Goal: Transaction & Acquisition: Subscribe to service/newsletter

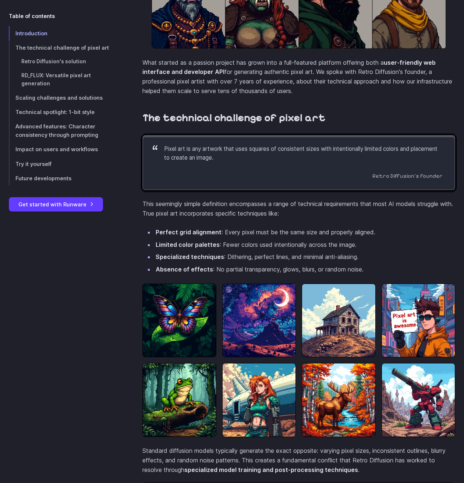
scroll to position [562, 0]
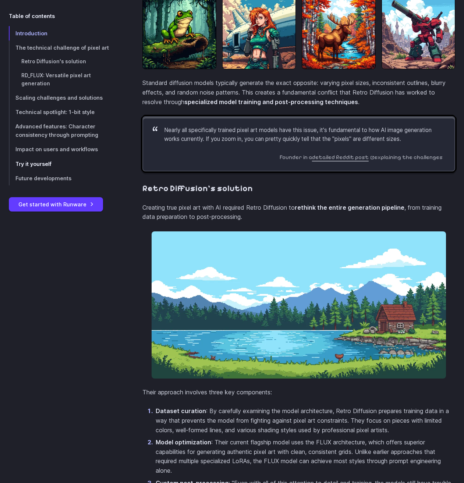
click at [40, 161] on span "Try it yourself" at bounding box center [33, 164] width 36 height 6
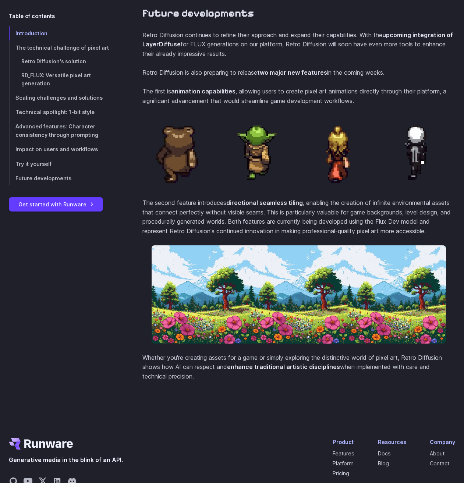
scroll to position [3092, 0]
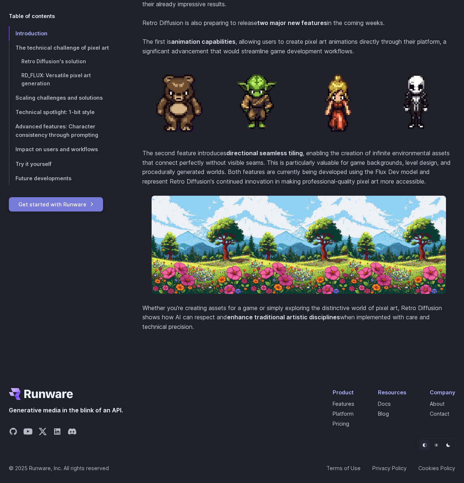
click at [72, 199] on link "Get started with Runware" at bounding box center [56, 204] width 94 height 14
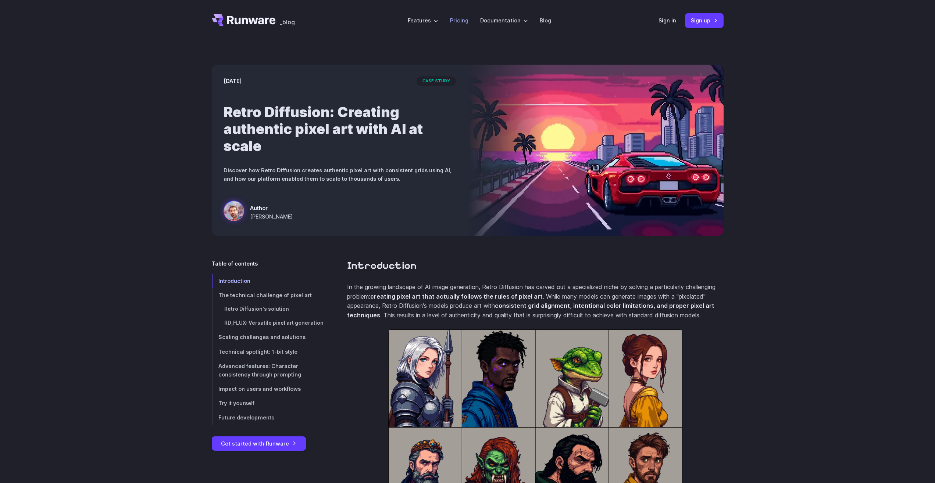
click at [463, 21] on link "Pricing" at bounding box center [459, 20] width 18 height 8
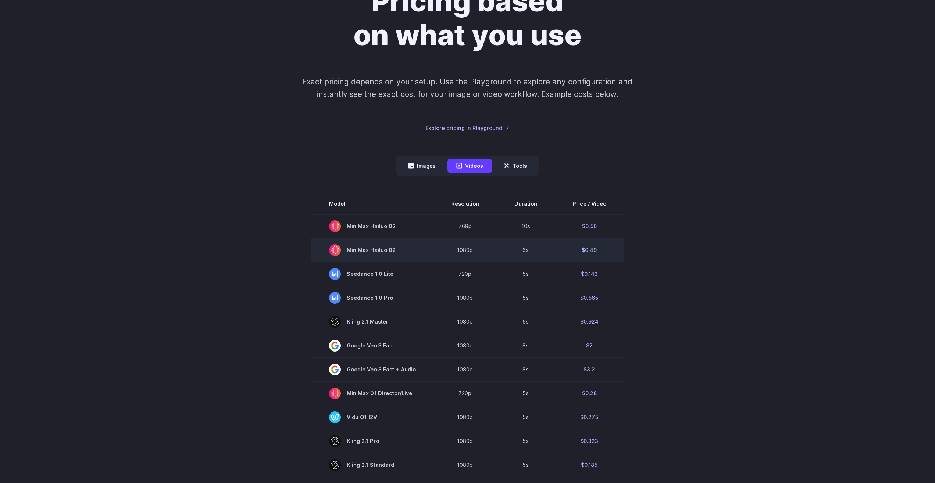
scroll to position [112, 0]
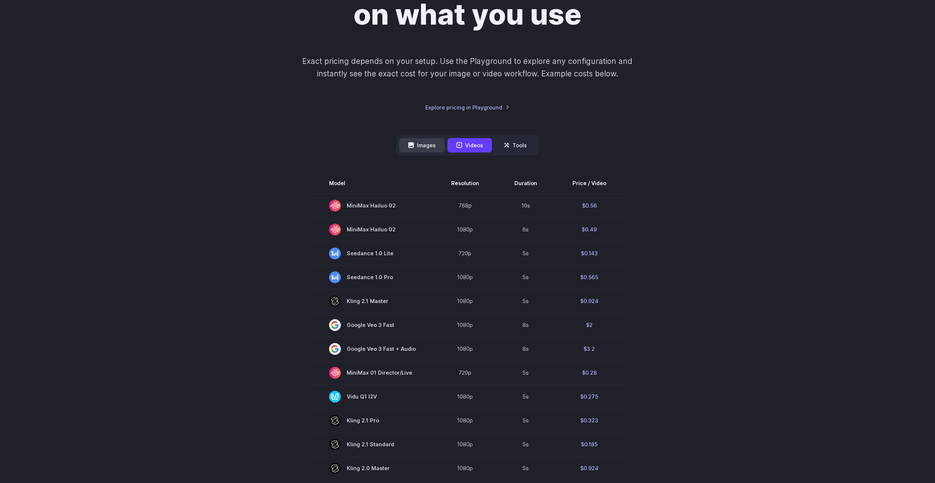
click at [433, 147] on button "Images" at bounding box center [421, 145] width 45 height 14
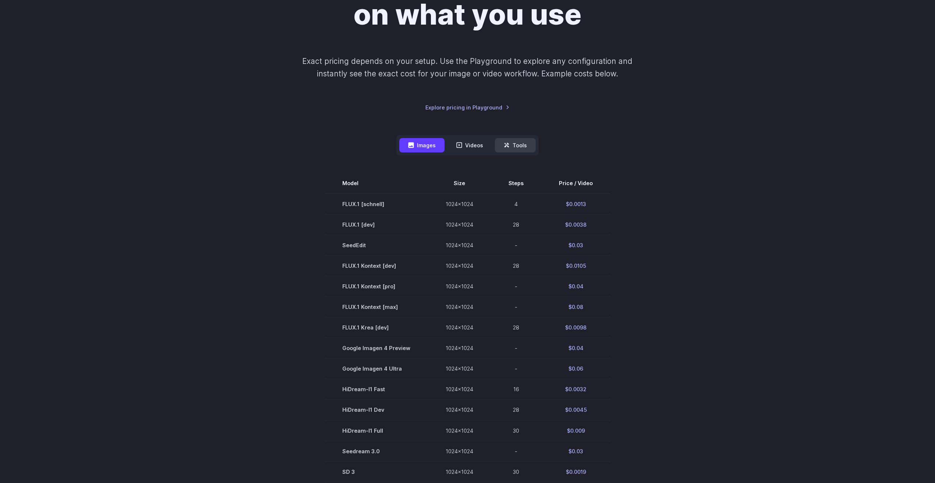
drag, startPoint x: 510, startPoint y: 142, endPoint x: 512, endPoint y: 145, distance: 3.9
click at [512, 145] on button "Tools" at bounding box center [515, 145] width 41 height 14
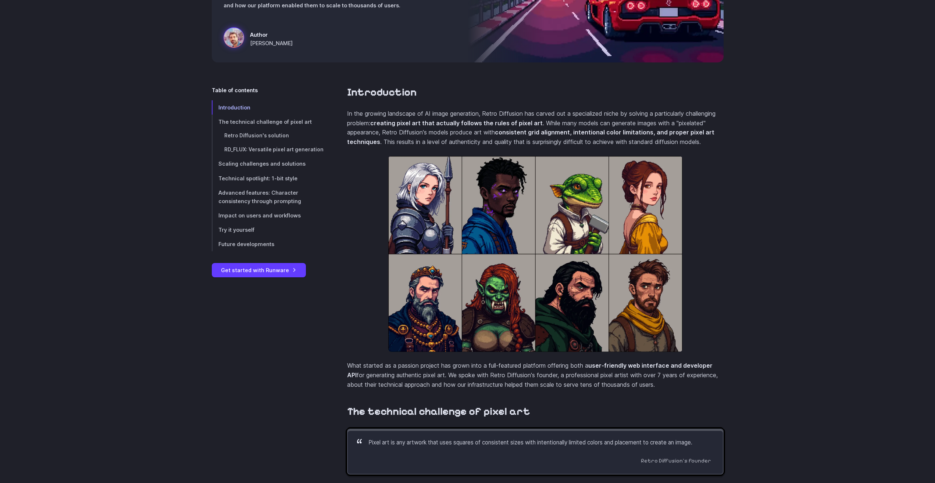
scroll to position [187, 0]
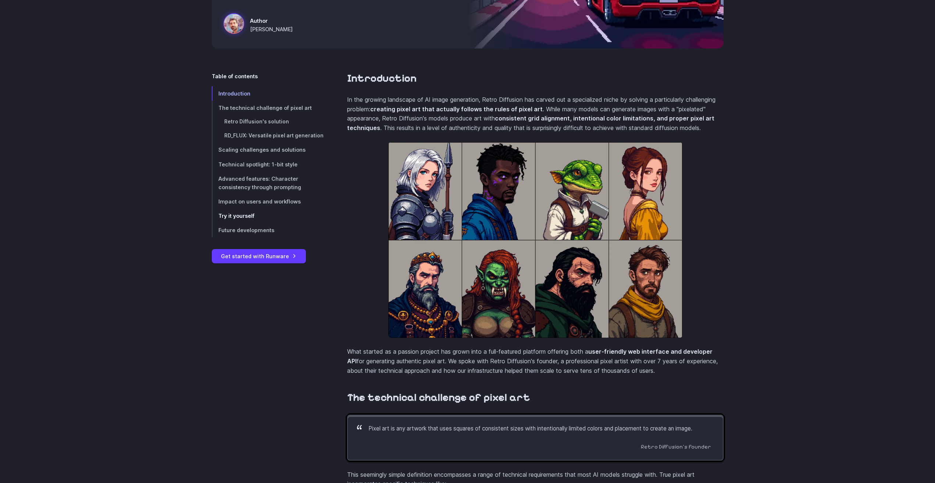
click at [236, 218] on span "Try it yourself" at bounding box center [236, 216] width 36 height 6
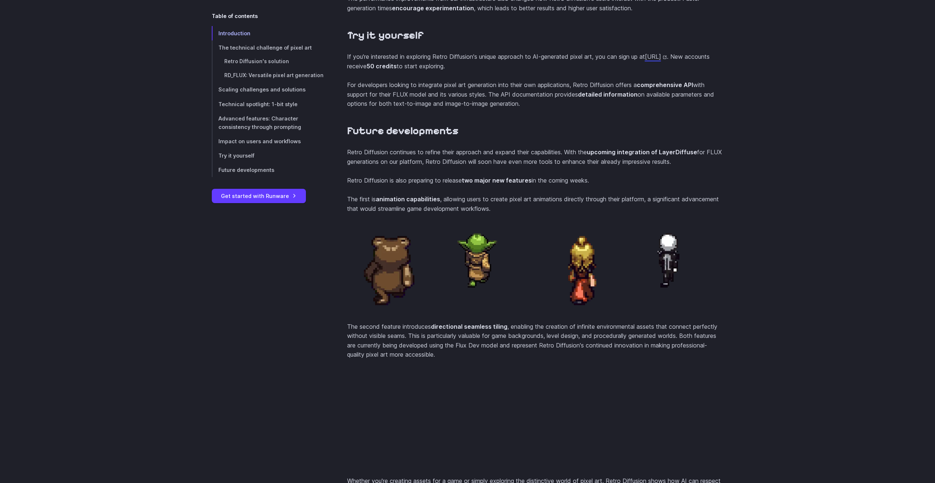
scroll to position [2835, 0]
